Goal: Check status: Check status

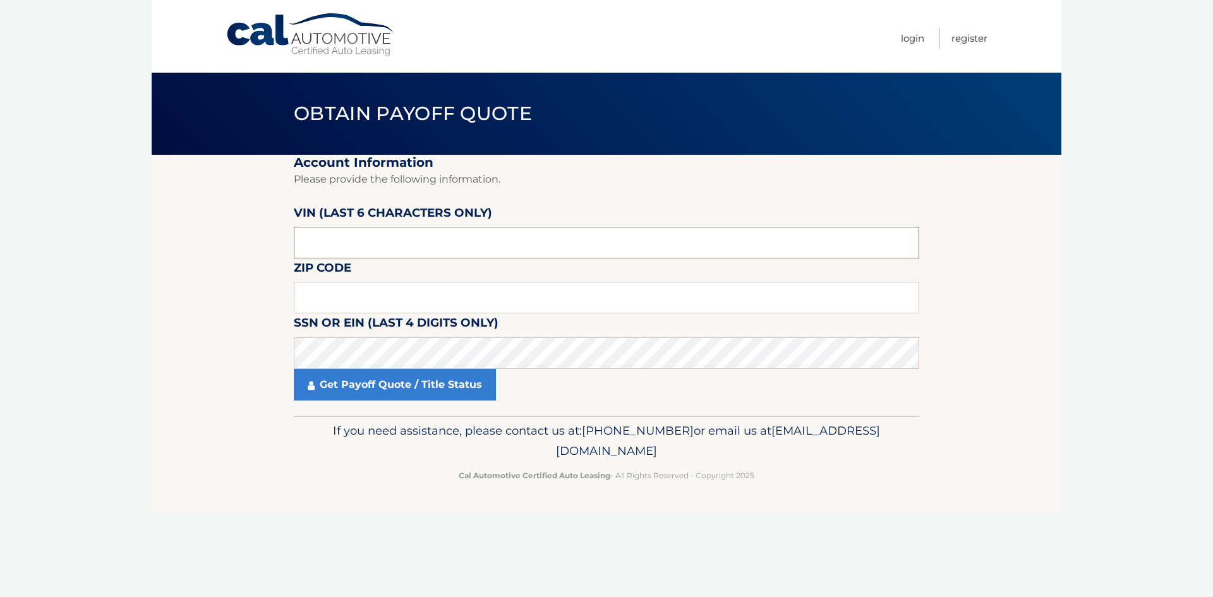
click at [324, 248] on input "text" at bounding box center [607, 243] width 626 height 32
type input "444908"
type input "07828"
click button "For Originating Dealer" at bounding box center [0, 0] width 0 height 0
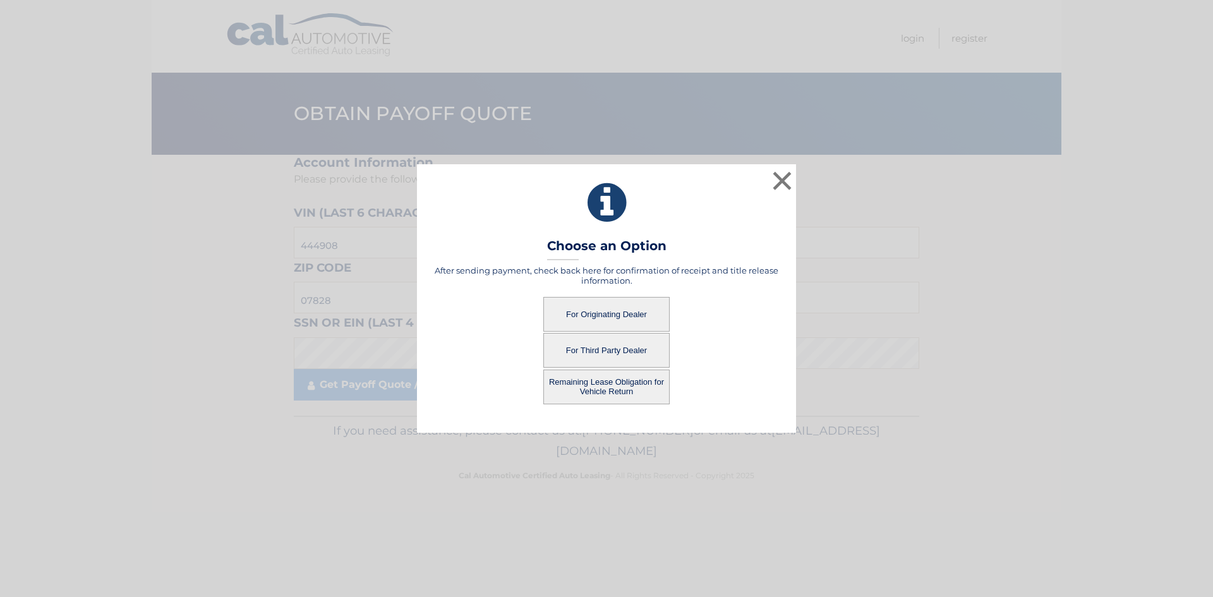
click at [608, 313] on button "For Originating Dealer" at bounding box center [606, 314] width 126 height 35
